Goal: Obtain resource: Download file/media

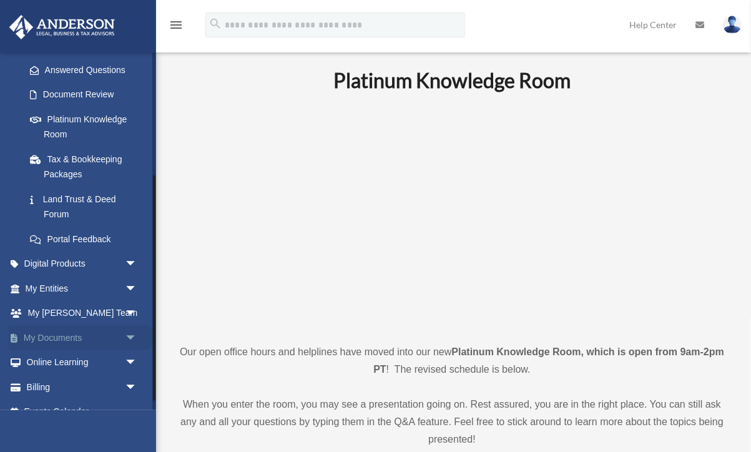
scroll to position [212, 0]
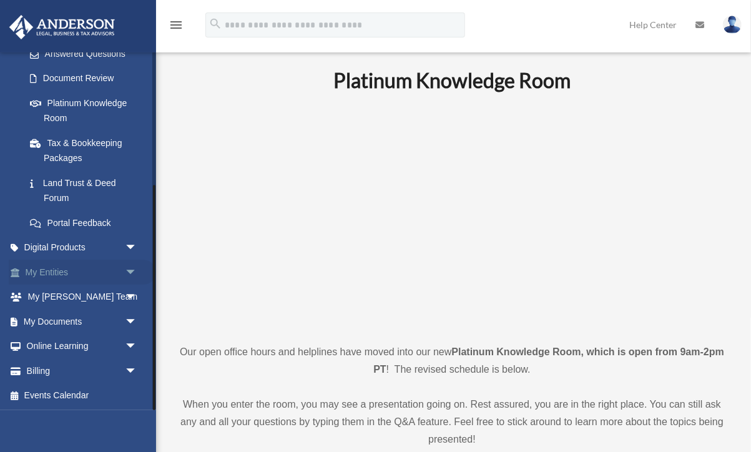
click at [52, 273] on link "My Entities arrow_drop_down" at bounding box center [82, 272] width 147 height 25
click at [51, 323] on link "My Documents arrow_drop_down" at bounding box center [82, 322] width 147 height 25
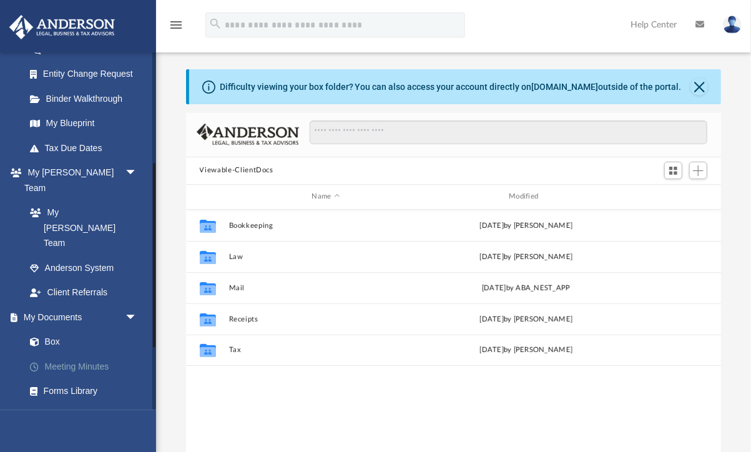
scroll to position [284, 535]
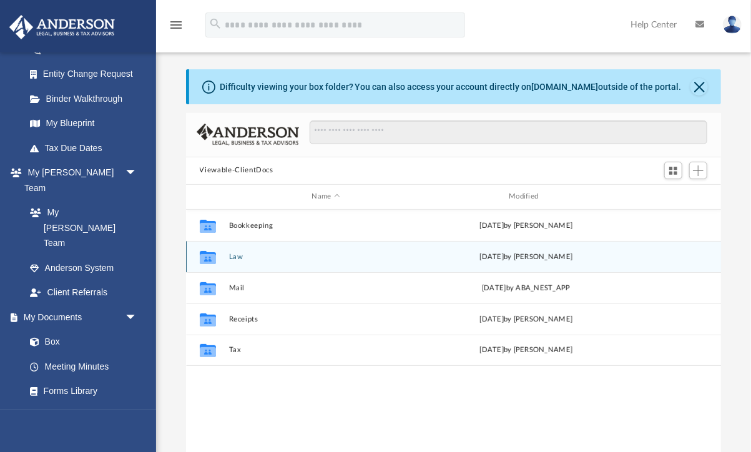
click at [211, 257] on icon "grid" at bounding box center [207, 258] width 16 height 10
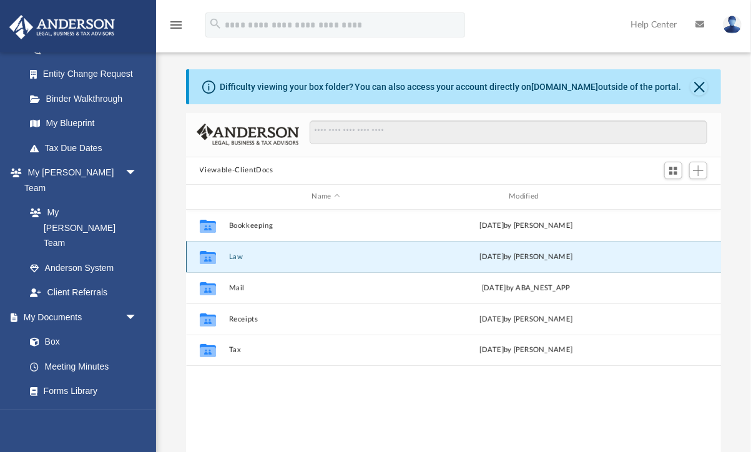
click at [238, 258] on button "Law" at bounding box center [325, 257] width 195 height 8
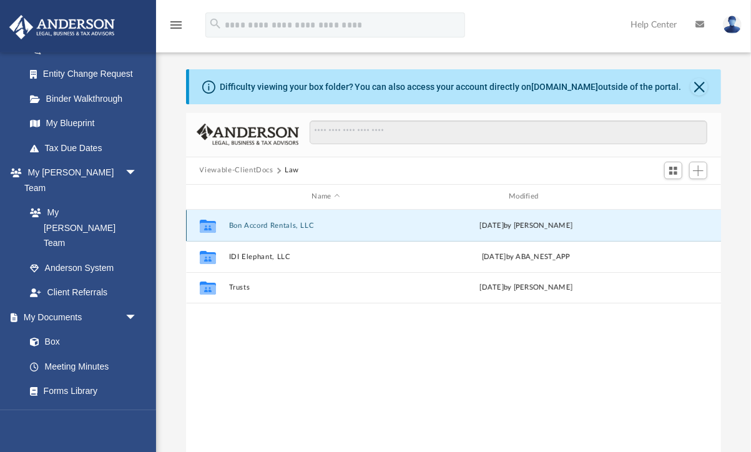
click at [249, 223] on button "Bon Accord Rentals, LLC" at bounding box center [325, 226] width 195 height 8
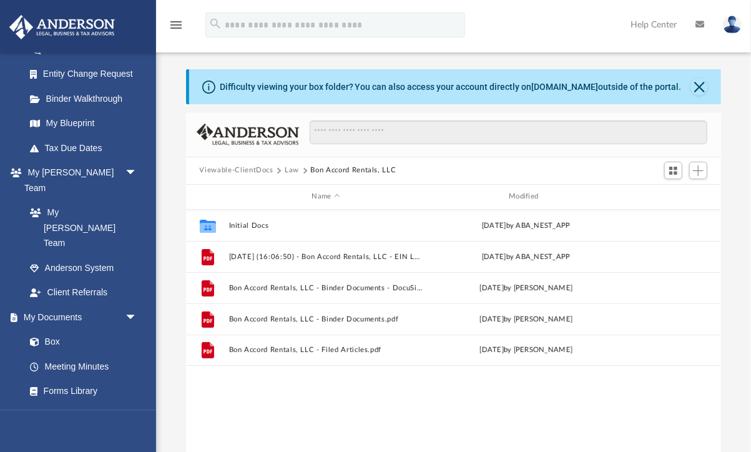
click at [298, 170] on button "Law" at bounding box center [292, 170] width 14 height 11
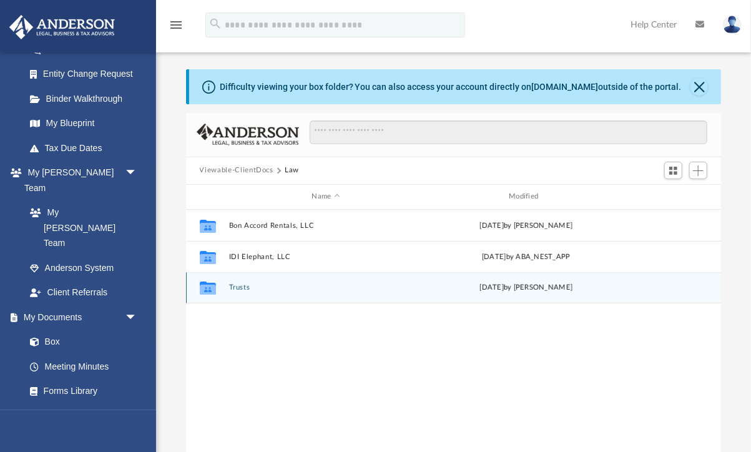
click at [239, 288] on button "Trusts" at bounding box center [325, 287] width 195 height 8
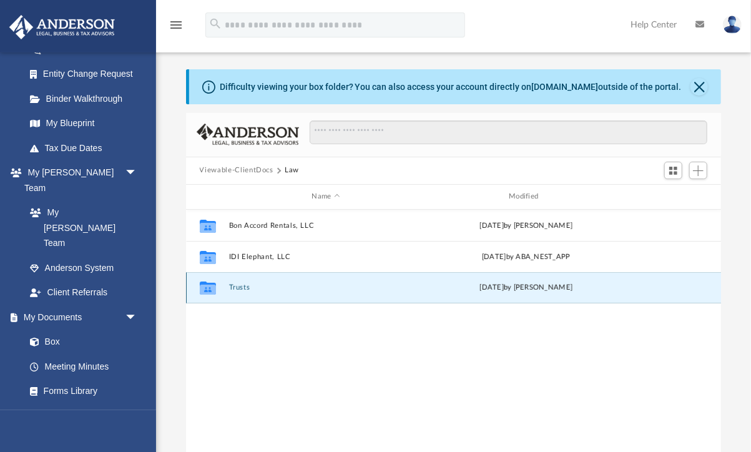
click at [239, 288] on button "Trusts" at bounding box center [325, 287] width 195 height 8
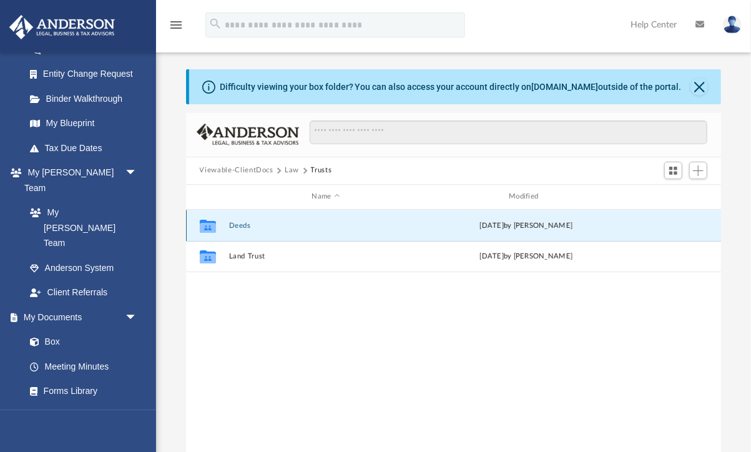
click at [243, 223] on button "Deeds" at bounding box center [325, 226] width 195 height 8
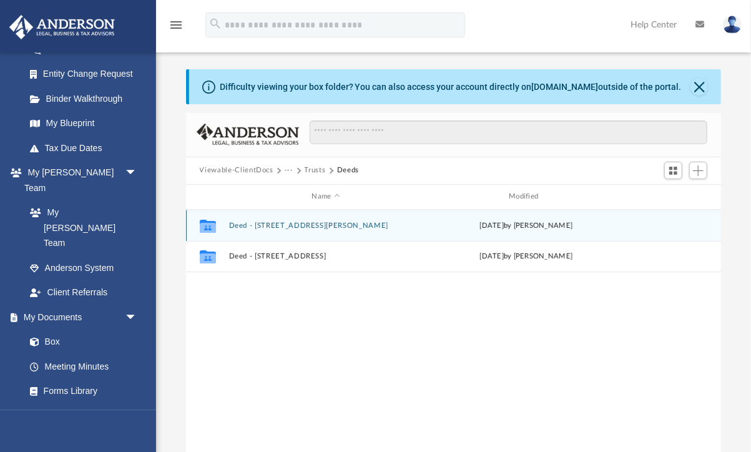
click at [280, 227] on button "Deed - [STREET_ADDRESS][PERSON_NAME]" at bounding box center [325, 226] width 195 height 8
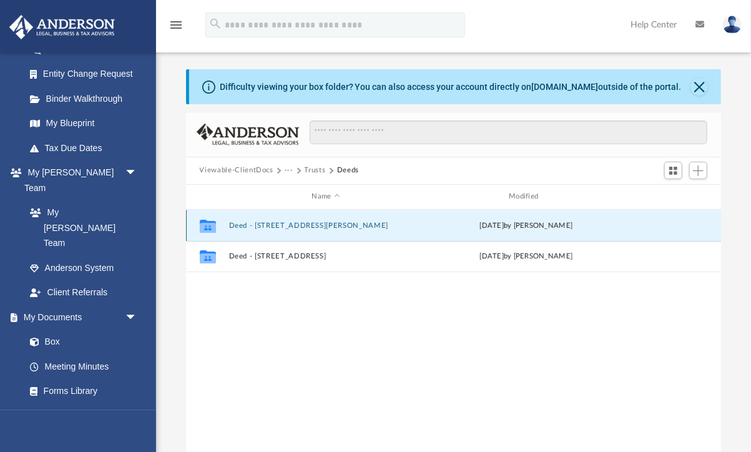
click at [280, 227] on button "Deed - [STREET_ADDRESS][PERSON_NAME]" at bounding box center [325, 226] width 195 height 8
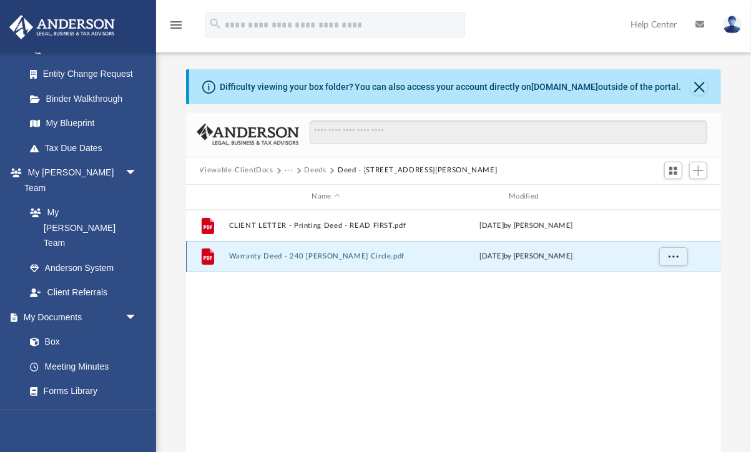
click at [305, 254] on button "Warranty Deed - 240 [PERSON_NAME] Circle.pdf" at bounding box center [325, 256] width 195 height 8
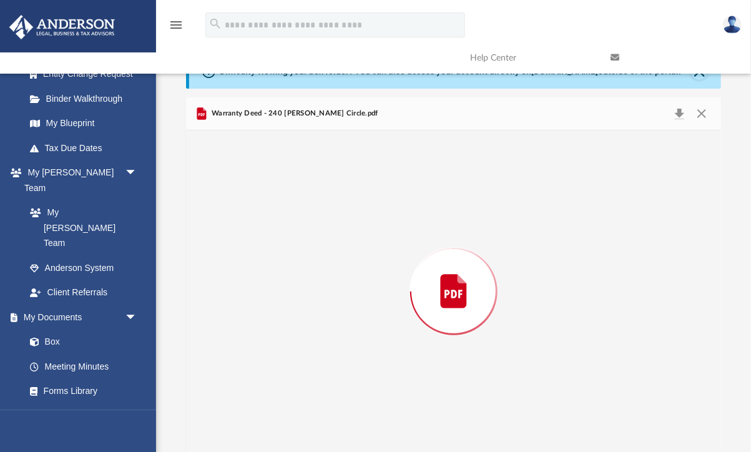
click at [305, 254] on div "Preview" at bounding box center [453, 291] width 535 height 322
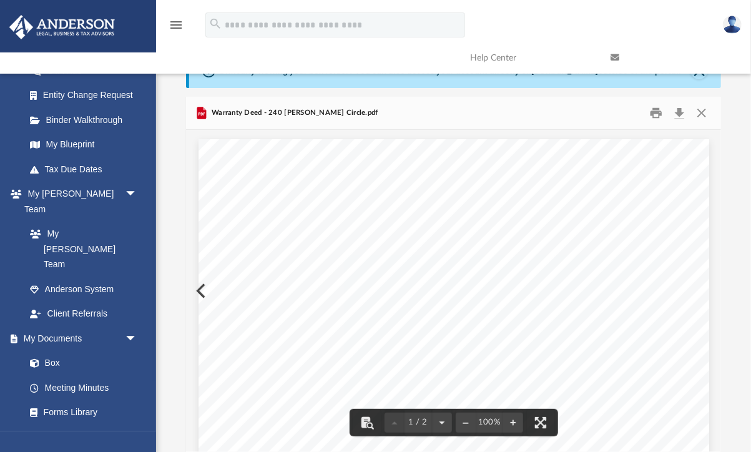
scroll to position [284, 535]
click at [658, 112] on button "Print" at bounding box center [655, 112] width 25 height 19
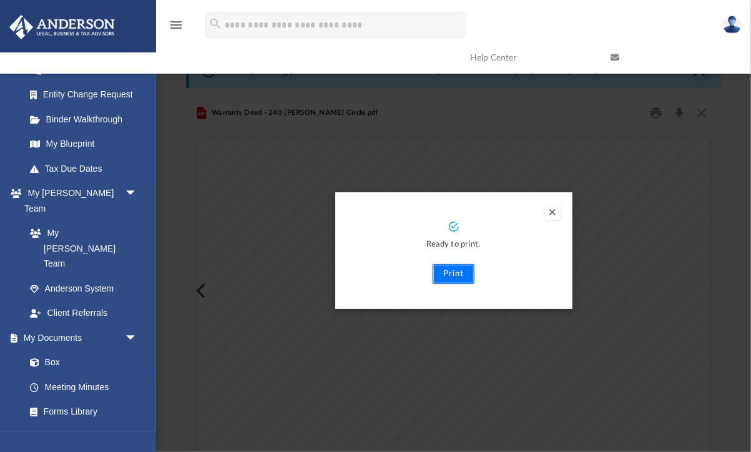
click at [459, 275] on button "Print" at bounding box center [453, 274] width 42 height 20
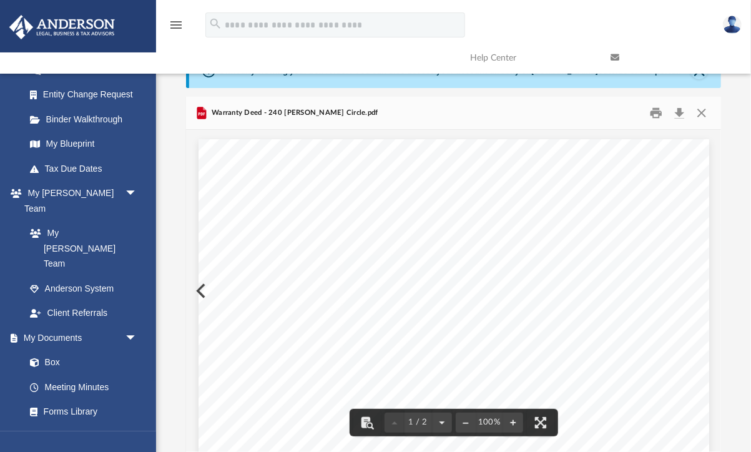
scroll to position [0, 0]
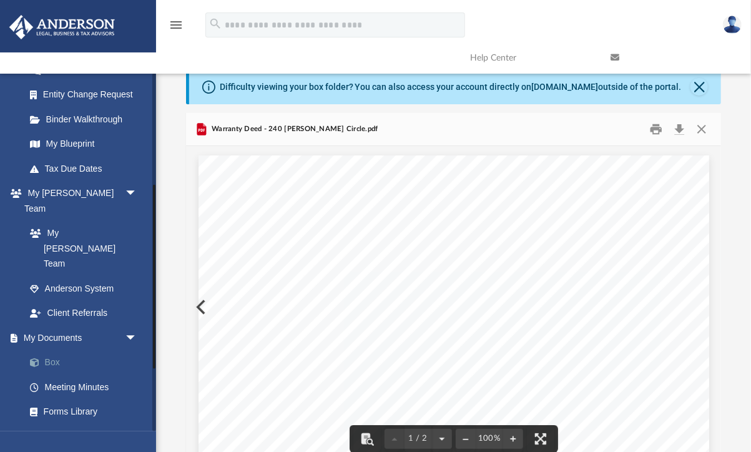
click at [85, 350] on link "Box" at bounding box center [86, 362] width 139 height 25
click at [701, 129] on button "Close" at bounding box center [701, 128] width 22 height 19
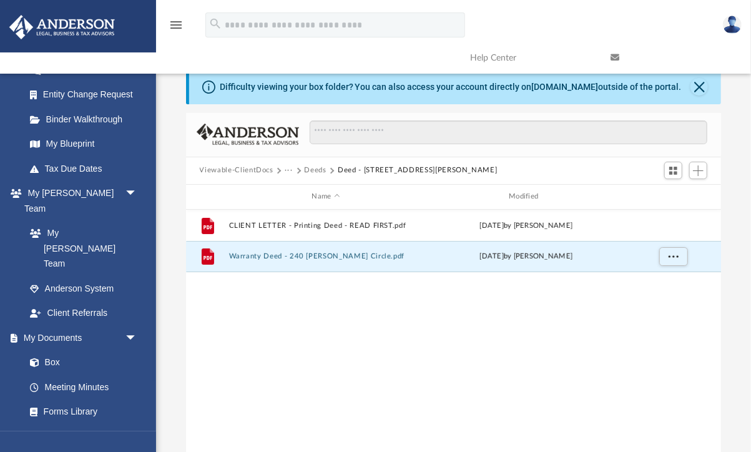
click at [310, 168] on button "Deeds" at bounding box center [316, 170] width 22 height 11
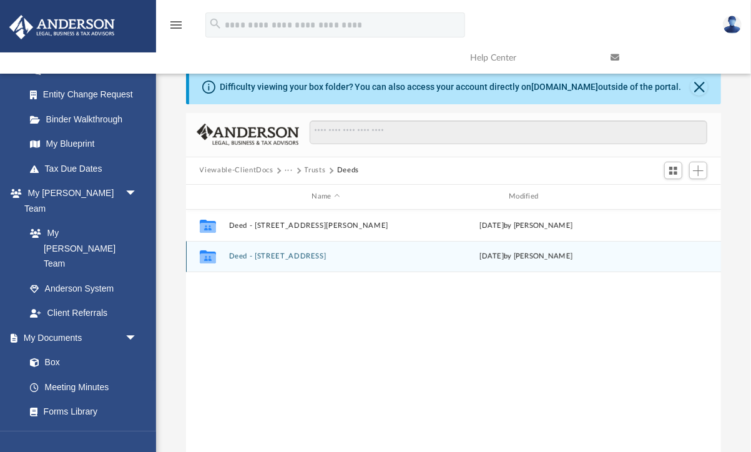
click at [273, 258] on button "Deed - [STREET_ADDRESS]" at bounding box center [325, 256] width 195 height 8
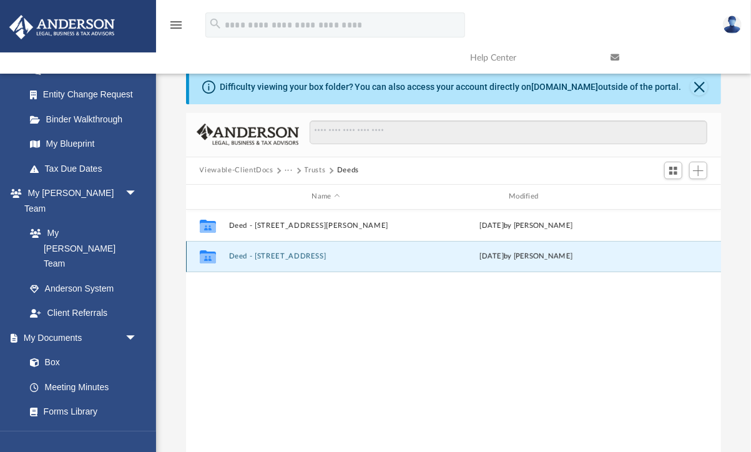
click at [273, 258] on button "Deed - [STREET_ADDRESS]" at bounding box center [325, 256] width 195 height 8
click at [278, 257] on button "Warranty Deed - [STREET_ADDRESS]pdf" at bounding box center [325, 256] width 195 height 8
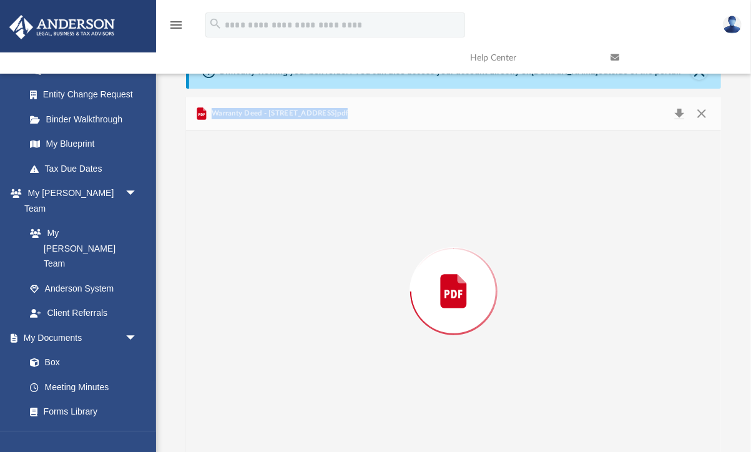
click at [278, 257] on div "Preview" at bounding box center [453, 291] width 535 height 322
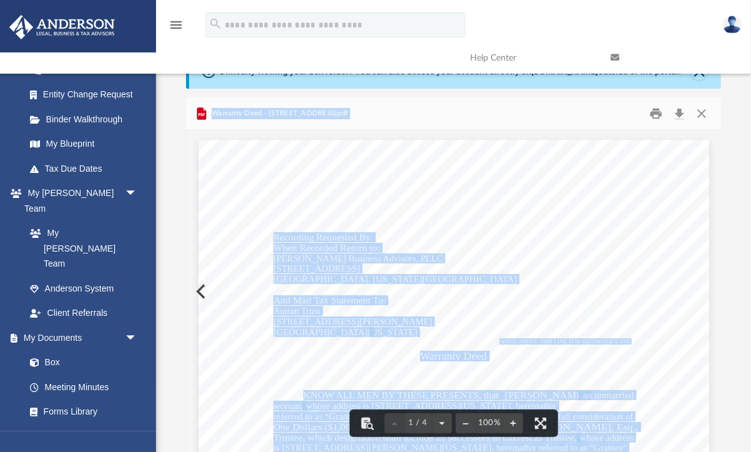
click at [660, 112] on button "Print" at bounding box center [655, 113] width 25 height 19
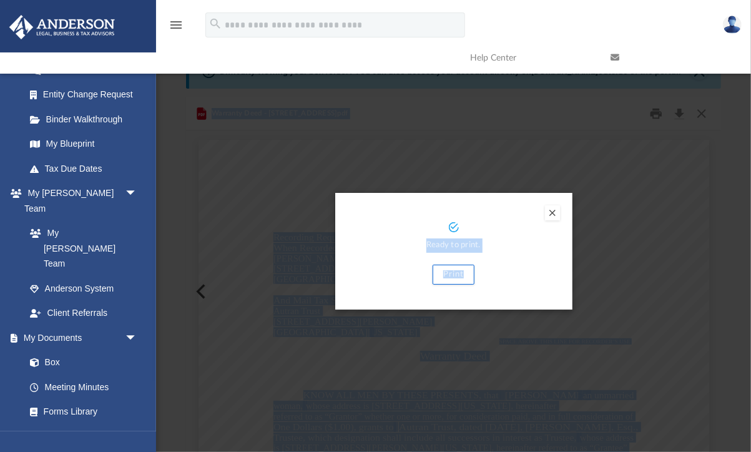
click at [498, 268] on div "Print" at bounding box center [453, 275] width 187 height 20
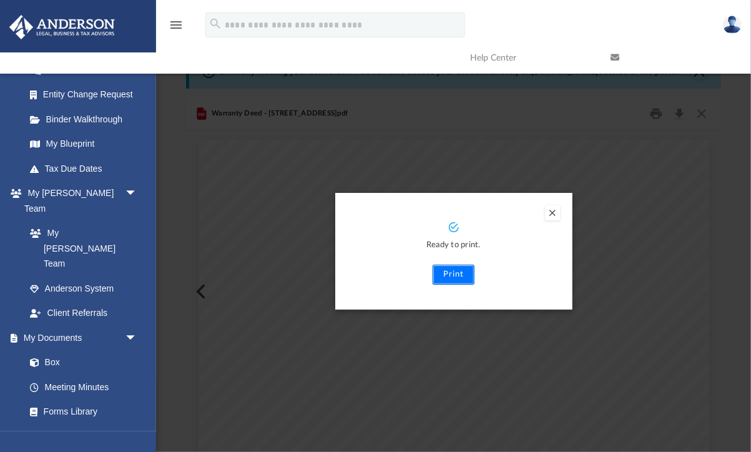
click at [448, 276] on button "Print" at bounding box center [453, 275] width 42 height 20
